Goal: Task Accomplishment & Management: Complete application form

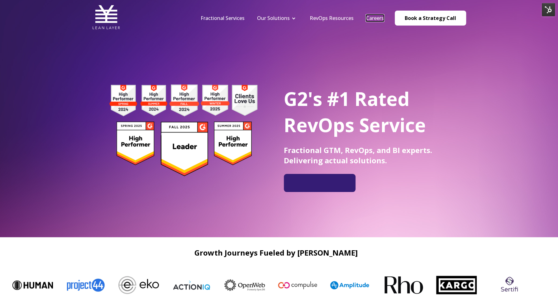
click at [381, 16] on link "Careers" at bounding box center [375, 18] width 18 height 7
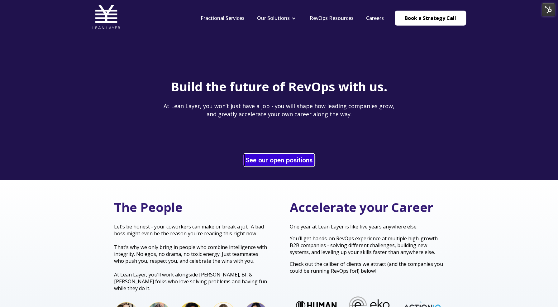
click at [289, 157] on link "See our open positions" at bounding box center [279, 160] width 70 height 12
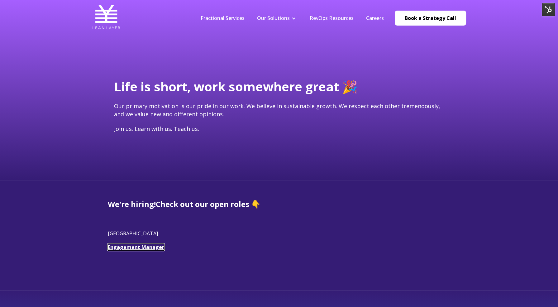
click at [149, 247] on link "Engagement Manager" at bounding box center [136, 247] width 56 height 7
click at [140, 250] on link "Engagement Manager" at bounding box center [136, 247] width 56 height 7
click at [140, 241] on span "We're hiring! Check out our open roles 👇 USA Engagement Manager" at bounding box center [279, 232] width 343 height 66
click at [140, 249] on link "Engagement Manager" at bounding box center [136, 247] width 56 height 7
